Goal: Find specific page/section: Find specific page/section

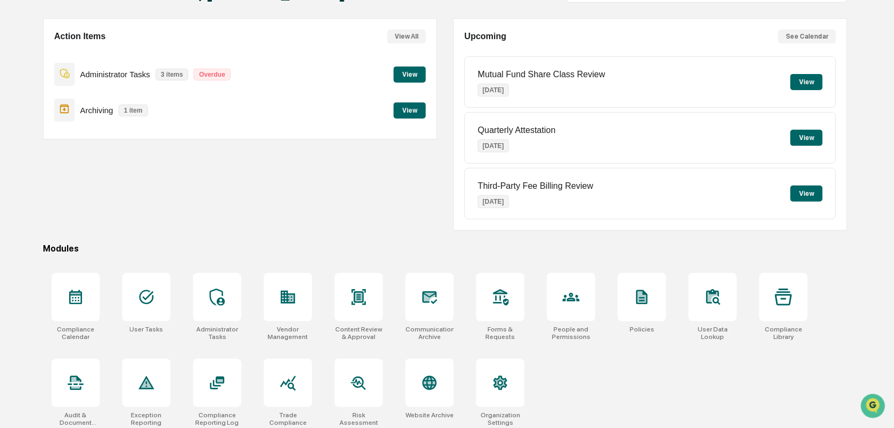
scroll to position [90, 0]
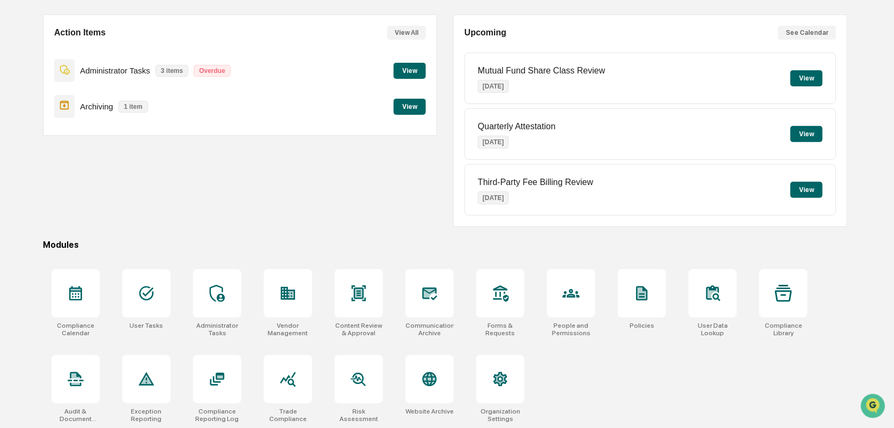
click at [415, 313] on div at bounding box center [429, 293] width 48 height 48
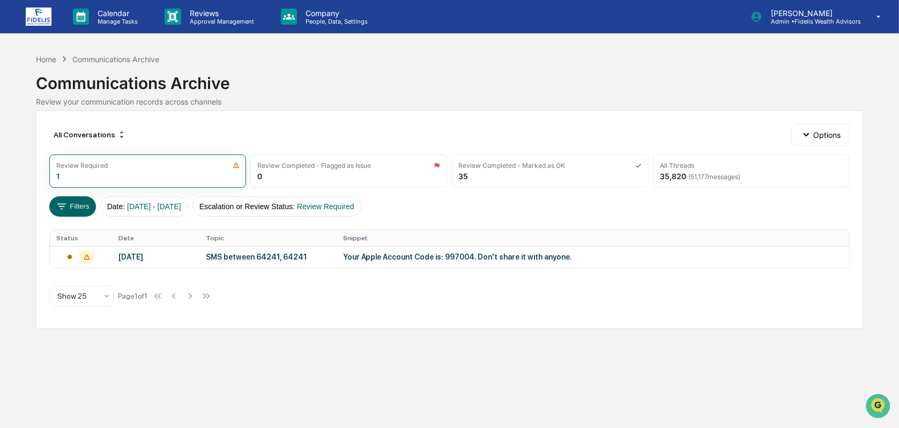
click at [813, 138] on button "Options" at bounding box center [820, 134] width 58 height 21
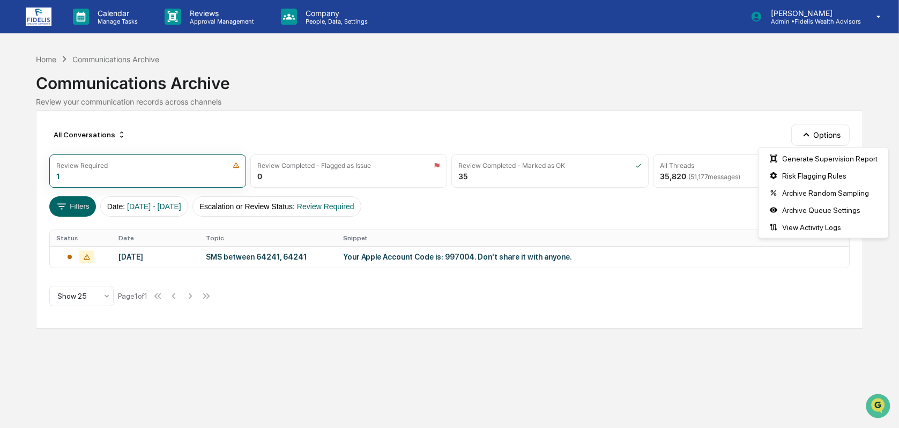
click at [813, 135] on button "Options" at bounding box center [820, 134] width 58 height 21
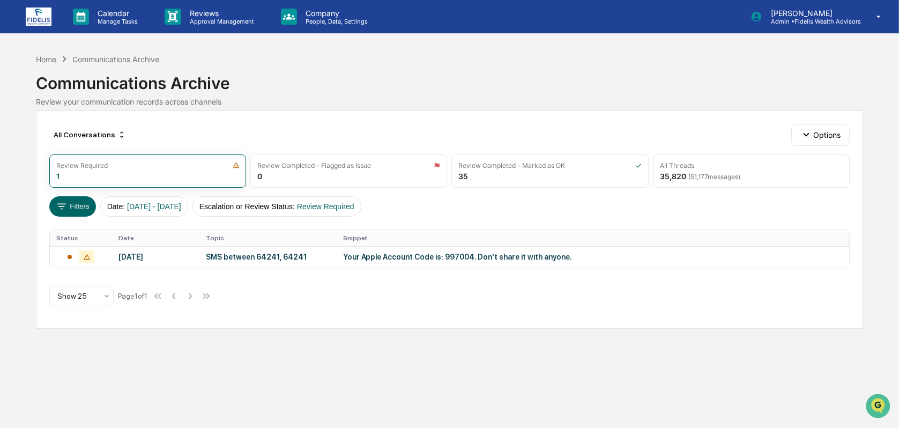
click at [104, 133] on div "All Conversations" at bounding box center [89, 134] width 81 height 17
click at [70, 211] on button "Filters" at bounding box center [72, 206] width 47 height 20
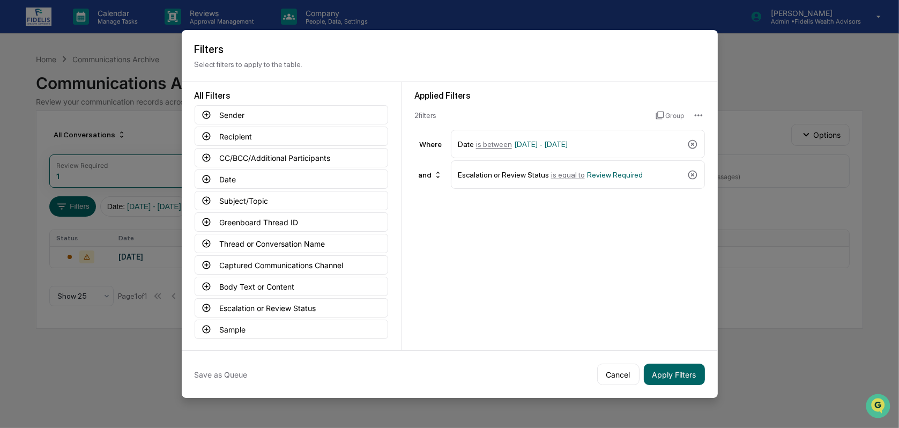
click at [203, 133] on icon at bounding box center [206, 136] width 8 height 8
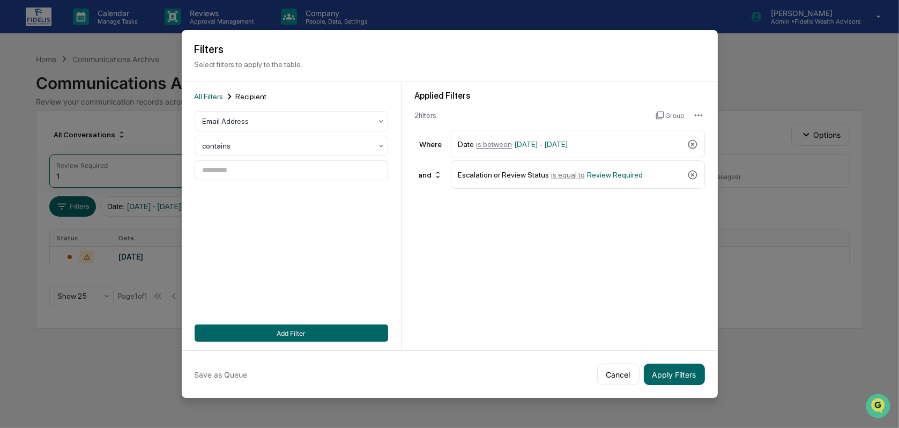
click at [223, 148] on div at bounding box center [287, 145] width 169 height 11
click at [220, 175] on input at bounding box center [292, 170] width 194 height 20
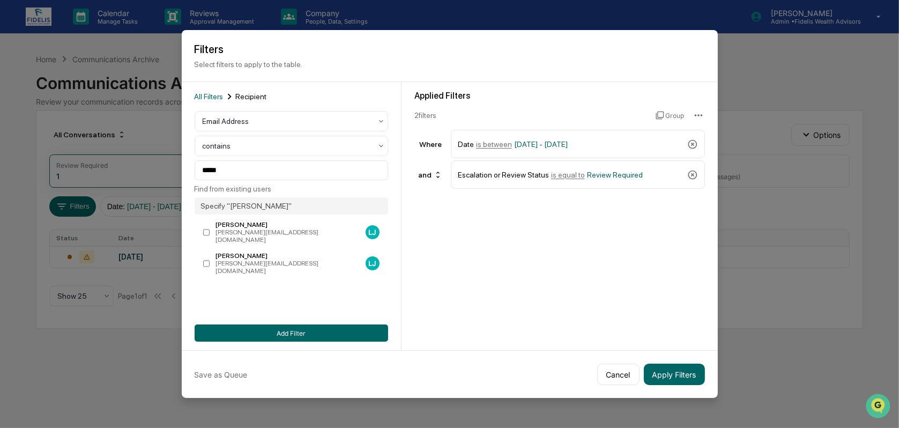
type input "**********"
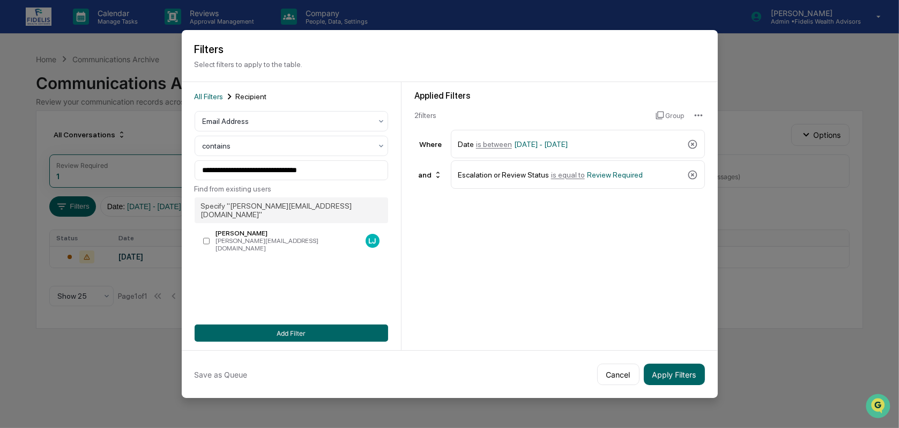
click at [662, 371] on button "Apply Filters" at bounding box center [674, 373] width 61 height 21
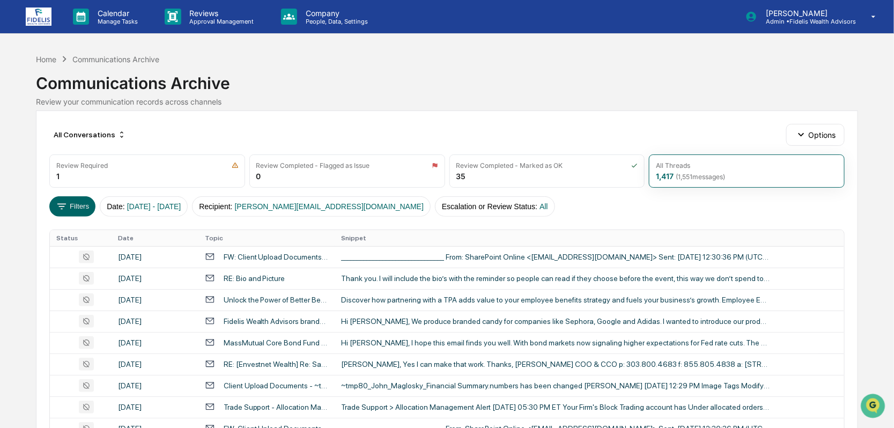
click at [285, 322] on div "Fidelis Wealth Advisors branded mints" at bounding box center [276, 321] width 105 height 9
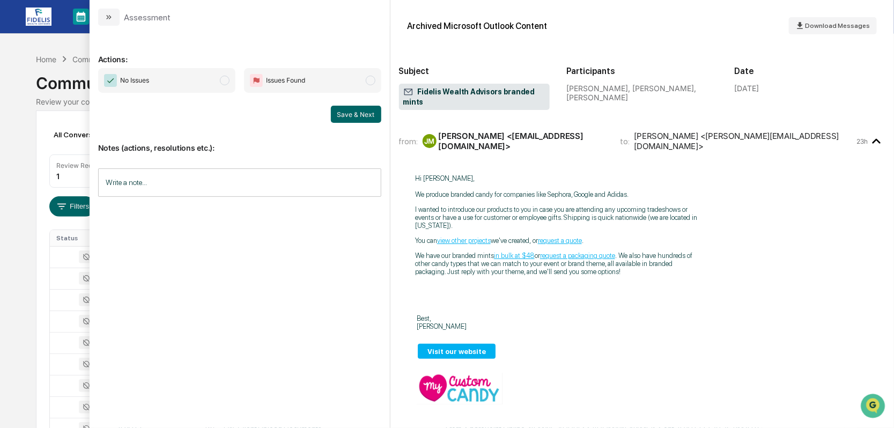
click at [108, 13] on icon "modal" at bounding box center [109, 17] width 9 height 9
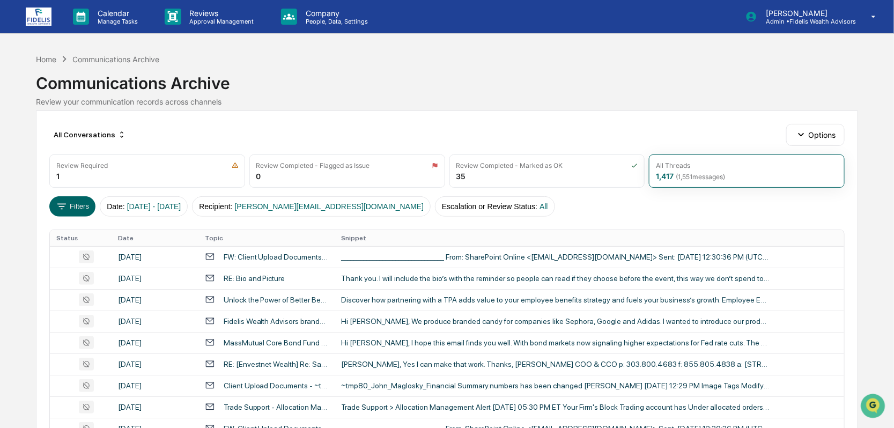
click at [105, 132] on div "All Conversations" at bounding box center [89, 134] width 81 height 17
click at [103, 132] on div "All Conversations" at bounding box center [89, 134] width 81 height 17
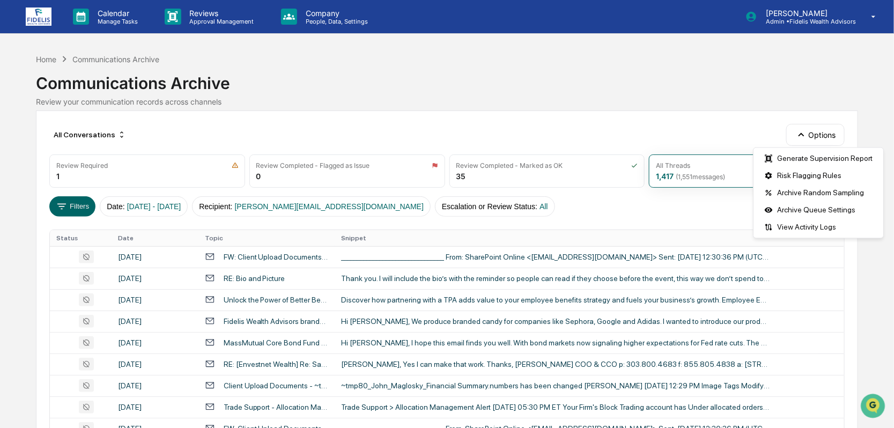
click at [809, 126] on button "Options" at bounding box center [815, 134] width 58 height 21
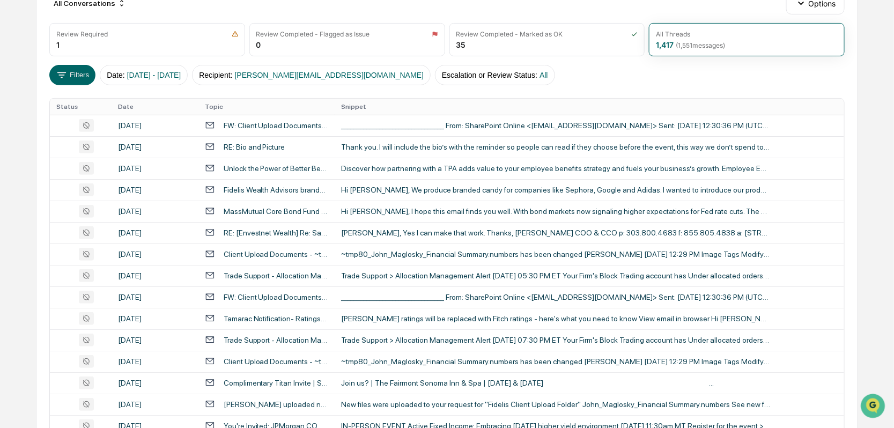
scroll to position [161, 0]
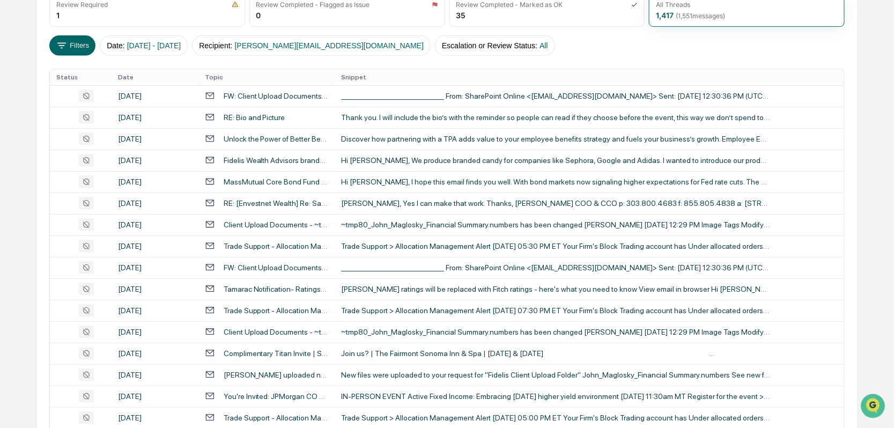
click at [256, 313] on div "Trade Support - Allocation Management Alert" at bounding box center [276, 310] width 105 height 9
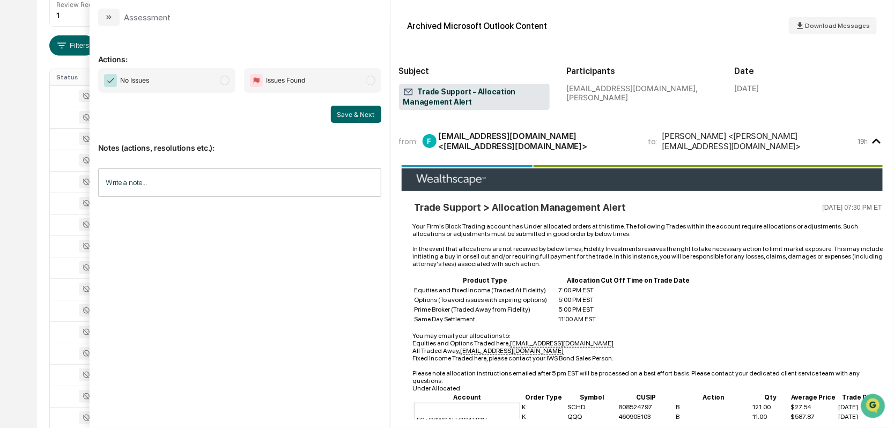
click at [672, 89] on div "[EMAIL_ADDRESS][DOMAIN_NAME], [PERSON_NAME]" at bounding box center [642, 93] width 151 height 18
